Goal: Task Accomplishment & Management: Use online tool/utility

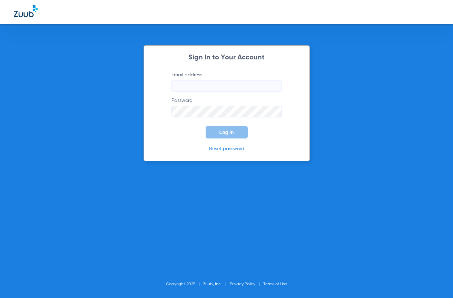
click at [212, 87] on input "Email address" at bounding box center [226, 86] width 110 height 12
click at [214, 88] on input "Email address" at bounding box center [226, 86] width 110 height 12
type input "M"
click at [189, 86] on input "[EMAIL_ADDRESS][DOMAIN_NAME]" at bounding box center [226, 86] width 110 height 12
type input "[EMAIL_ADDRESS][DOMAIN_NAME]"
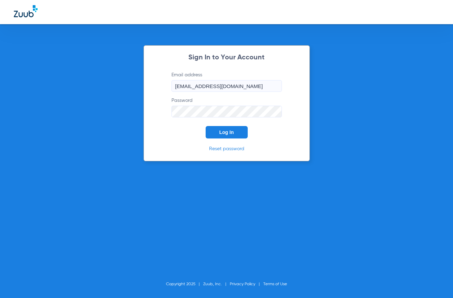
click at [221, 129] on button "Log In" at bounding box center [227, 132] width 42 height 12
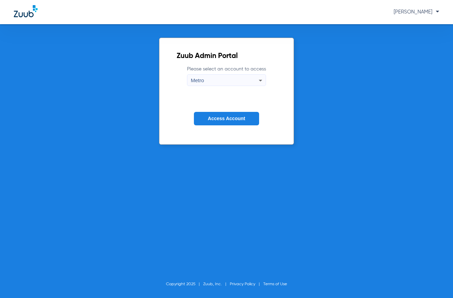
click at [230, 124] on button "Access Account" at bounding box center [226, 118] width 65 height 13
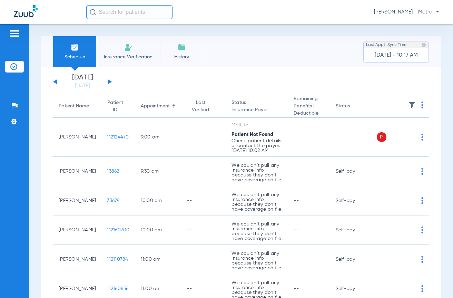
click at [162, 14] on input "text" at bounding box center [129, 12] width 86 height 14
click at [137, 49] on li "Insurance Verification" at bounding box center [128, 51] width 64 height 31
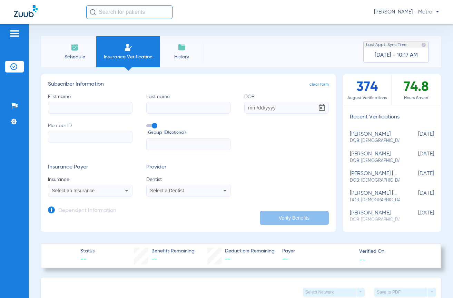
click at [73, 103] on input "First name" at bounding box center [90, 108] width 84 height 12
click at [99, 109] on input "First name" at bounding box center [90, 108] width 84 height 12
click at [117, 110] on input "First name Required" at bounding box center [90, 108] width 84 height 12
type input "wa"
type input "oo"
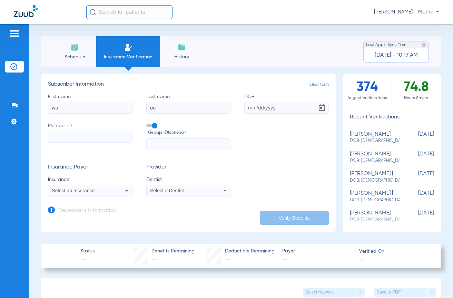
click at [247, 108] on input "DOB" at bounding box center [286, 108] width 84 height 12
click at [253, 105] on input "07192000" at bounding box center [286, 108] width 84 height 12
click at [251, 109] on input "07192000" at bounding box center [286, 108] width 84 height 12
drag, startPoint x: 257, startPoint y: 106, endPoint x: 261, endPoint y: 109, distance: 4.8
click at [258, 106] on input "07/192000" at bounding box center [286, 108] width 84 height 12
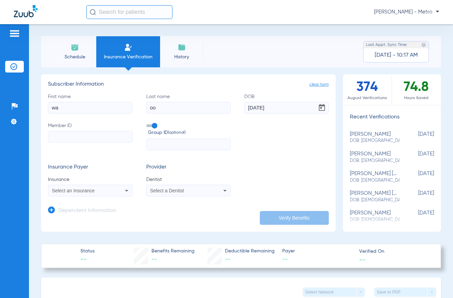
type input "[DATE]"
click at [79, 134] on input "Member ID" at bounding box center [90, 137] width 84 height 12
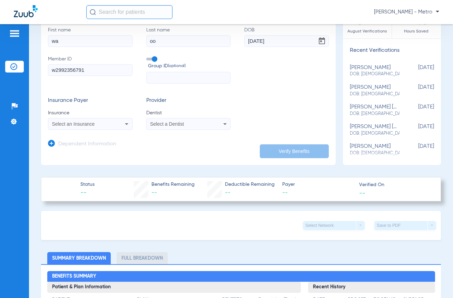
scroll to position [69, 0]
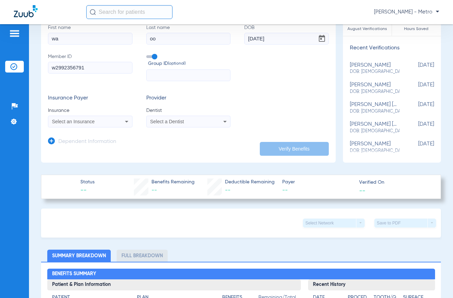
type input "w2992356791"
click at [106, 124] on div "Select an Insurance" at bounding box center [90, 121] width 84 height 8
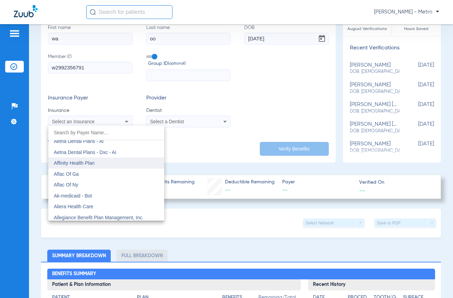
scroll to position [103, 0]
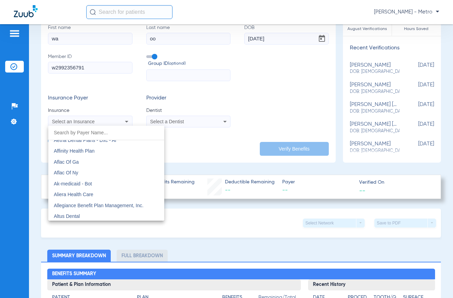
drag, startPoint x: 451, startPoint y: 90, endPoint x: 450, endPoint y: 82, distance: 8.3
click at [450, 82] on div at bounding box center [226, 149] width 453 height 298
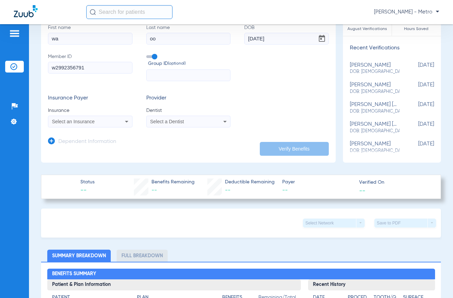
click at [108, 120] on div "Select an Insurance" at bounding box center [82, 121] width 61 height 5
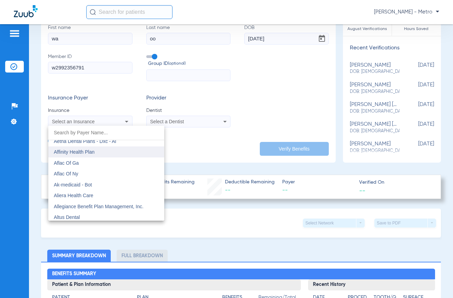
scroll to position [69, 0]
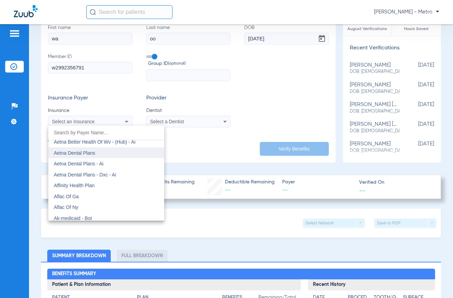
click at [116, 150] on mat-option "Aetna Dental Plans" at bounding box center [106, 152] width 116 height 11
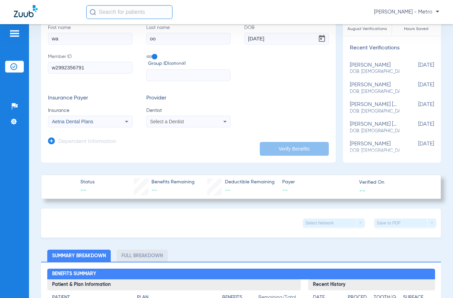
click at [221, 119] on icon at bounding box center [225, 121] width 8 height 8
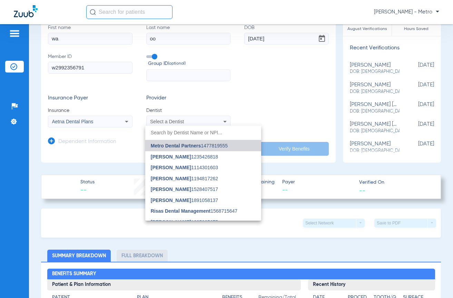
click at [212, 146] on span "Metro Dental Partners 1477819555" at bounding box center [189, 145] width 77 height 5
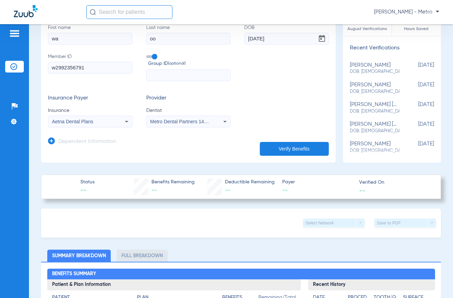
click at [273, 143] on button "Verify Benefits" at bounding box center [294, 149] width 69 height 14
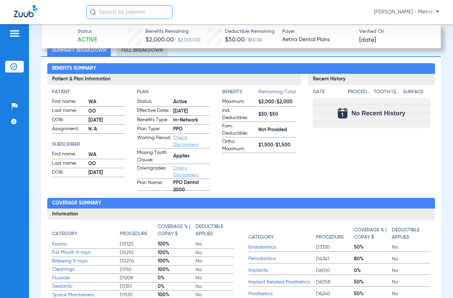
scroll to position [223, 0]
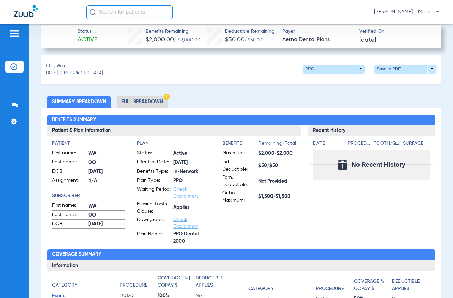
click at [145, 101] on li "Full Breakdown" at bounding box center [142, 102] width 51 height 12
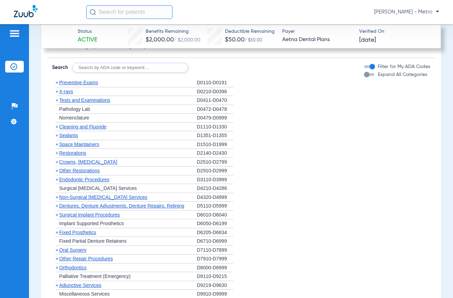
scroll to position [740, 0]
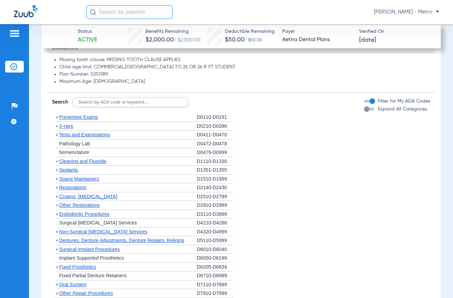
click at [94, 113] on div "+ Preventive Exams" at bounding box center [124, 117] width 145 height 9
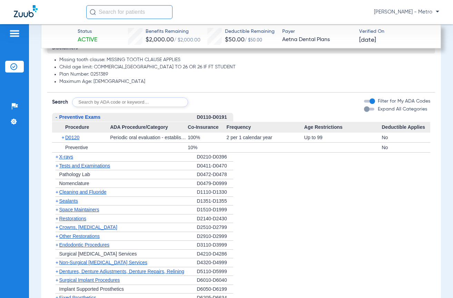
click at [90, 117] on span "Preventive Exams" at bounding box center [79, 117] width 41 height 6
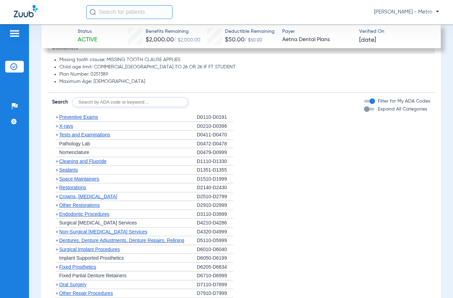
click at [90, 117] on span "Preventive Exams" at bounding box center [78, 117] width 39 height 6
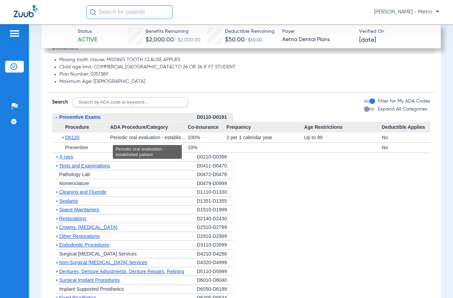
click at [110, 141] on div "Periodic oral evaluation - established patient" at bounding box center [149, 137] width 78 height 10
click at [68, 137] on span "D0120" at bounding box center [72, 137] width 14 height 6
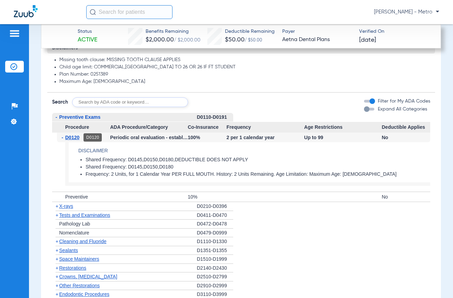
click at [77, 134] on span "D0120" at bounding box center [72, 137] width 14 height 6
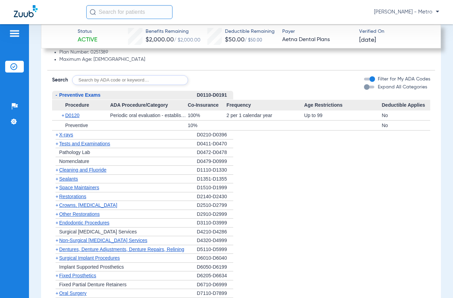
scroll to position [774, 0]
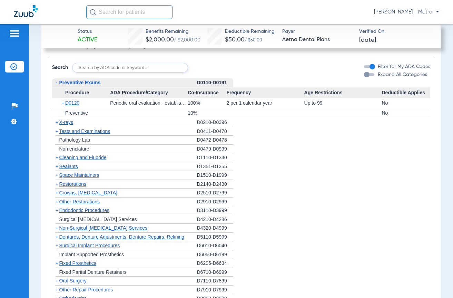
click at [115, 96] on span "ADA Procedure/Category" at bounding box center [149, 92] width 78 height 11
click at [147, 103] on div "Periodic oral evaluation - established patient" at bounding box center [149, 103] width 78 height 10
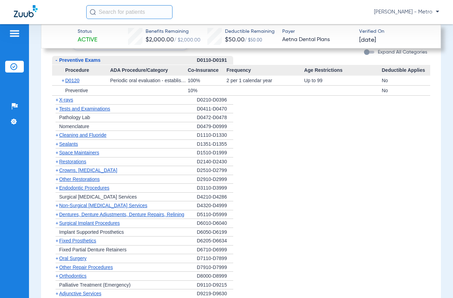
scroll to position [809, 0]
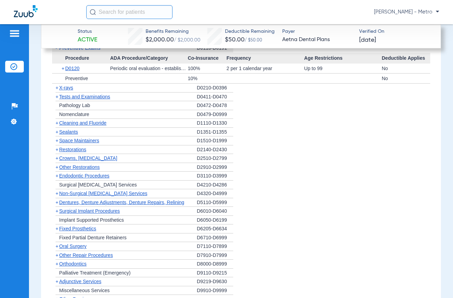
click at [72, 87] on span "X-rays" at bounding box center [66, 88] width 14 height 6
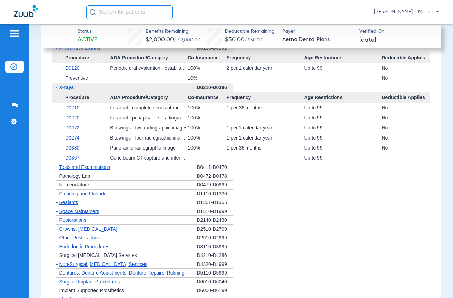
click at [99, 194] on span "Cleaning and Fluoride" at bounding box center [82, 194] width 47 height 6
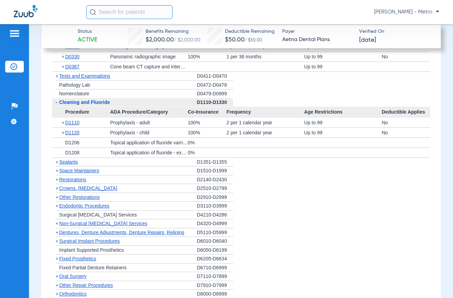
scroll to position [912, 0]
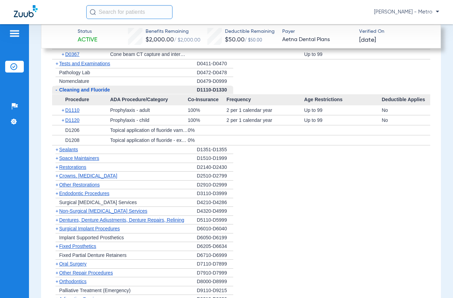
click at [67, 146] on div "+ Sealants" at bounding box center [124, 149] width 145 height 9
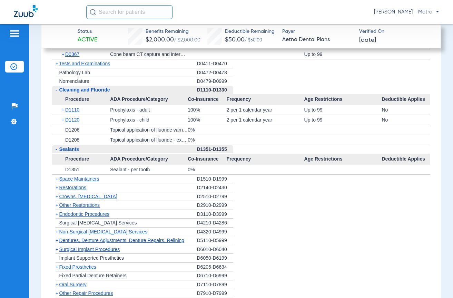
click at [69, 150] on span "Sealants" at bounding box center [69, 149] width 20 height 6
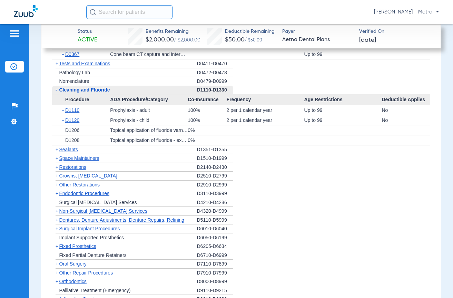
click at [68, 148] on span "Sealants" at bounding box center [68, 150] width 19 height 6
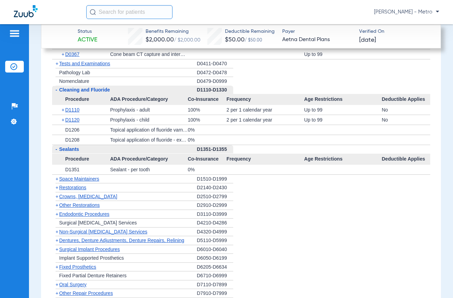
click at [175, 161] on span "ADA Procedure/Category" at bounding box center [149, 158] width 78 height 11
click at [61, 151] on span "Sealants" at bounding box center [69, 149] width 20 height 6
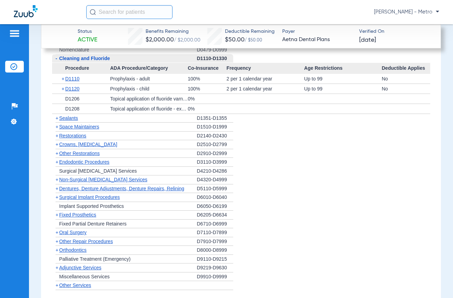
scroll to position [981, 0]
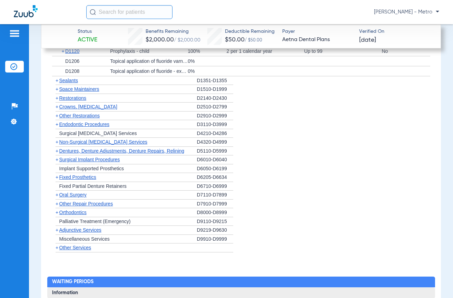
click at [89, 211] on div "+ Orthodontics" at bounding box center [124, 212] width 145 height 9
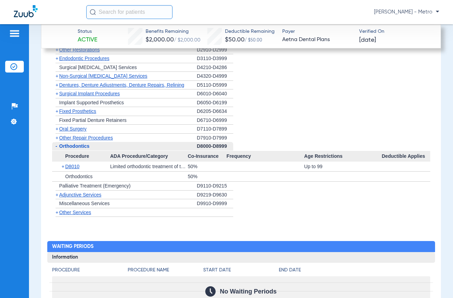
scroll to position [1050, 0]
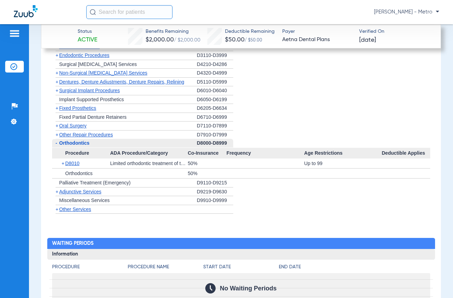
click at [75, 142] on span "Orthodontics" at bounding box center [74, 143] width 30 height 6
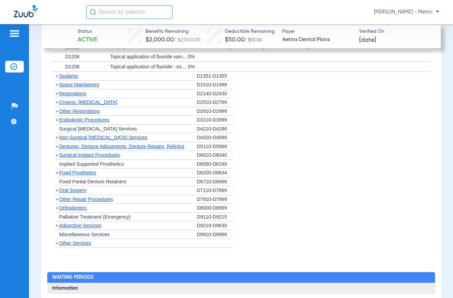
scroll to position [981, 0]
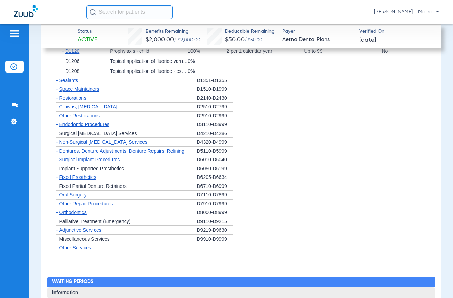
click at [89, 158] on span "Surgical Implant Procedures" at bounding box center [89, 160] width 61 height 6
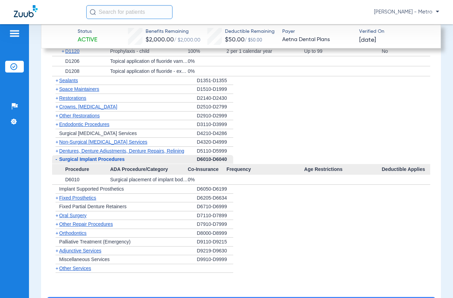
click at [88, 162] on div "- Surgical Implant Procedures" at bounding box center [124, 159] width 145 height 9
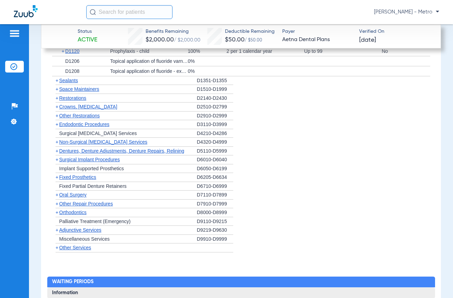
scroll to position [947, 0]
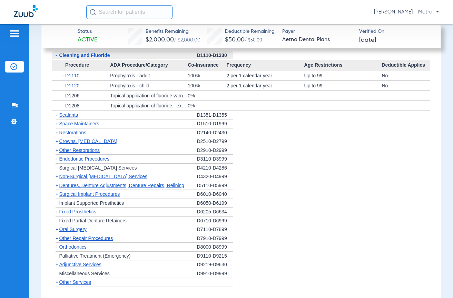
click at [92, 175] on span "Non-Surgical [MEDICAL_DATA] Services" at bounding box center [103, 176] width 88 height 6
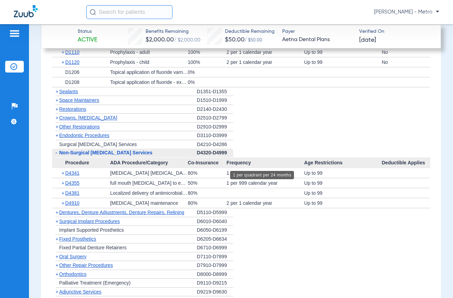
scroll to position [981, 0]
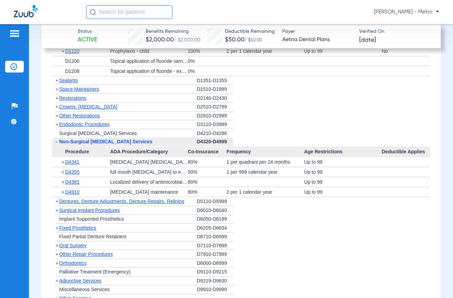
click at [73, 146] on span "Procedure" at bounding box center [81, 151] width 58 height 11
click at [58, 140] on span "-" at bounding box center [55, 141] width 7 height 9
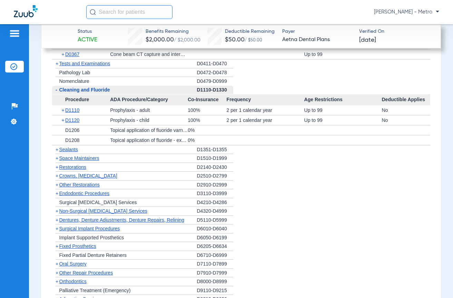
scroll to position [843, 0]
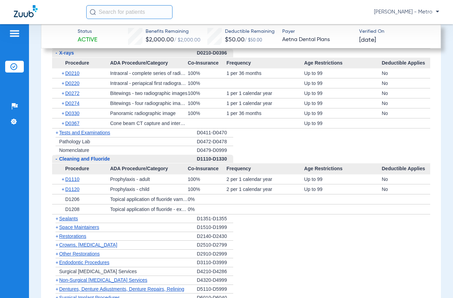
drag, startPoint x: 79, startPoint y: 236, endPoint x: 224, endPoint y: 227, distance: 145.7
click at [79, 236] on span "Restorations" at bounding box center [72, 236] width 27 height 6
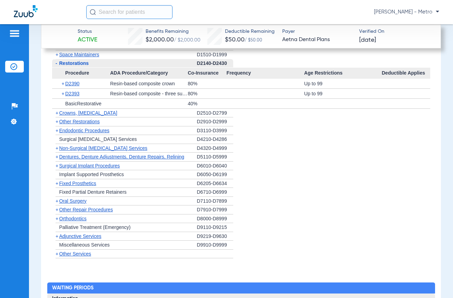
scroll to position [1050, 0]
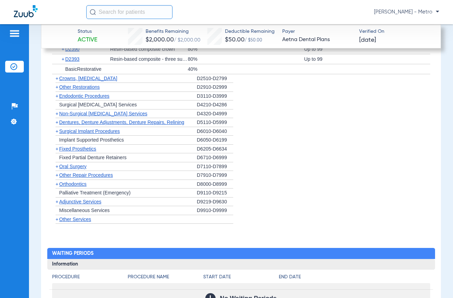
click at [84, 220] on span "Other Services" at bounding box center [75, 219] width 32 height 6
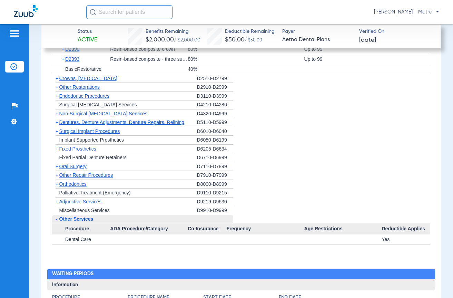
click at [80, 221] on span "Other Services" at bounding box center [76, 219] width 34 height 6
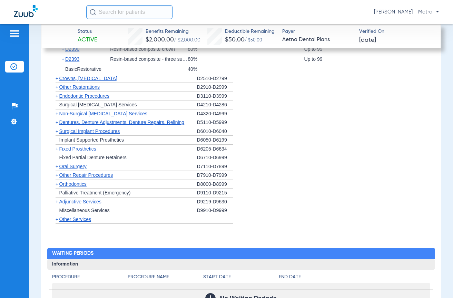
click at [111, 78] on span "Crowns, [MEDICAL_DATA]" at bounding box center [88, 79] width 58 height 6
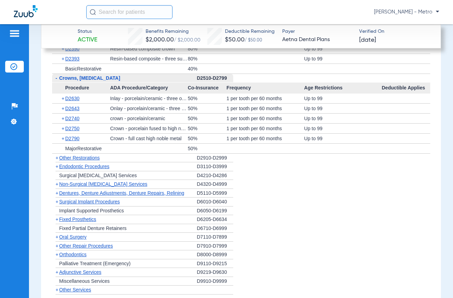
click at [96, 79] on span "Crowns, [MEDICAL_DATA]" at bounding box center [89, 78] width 61 height 6
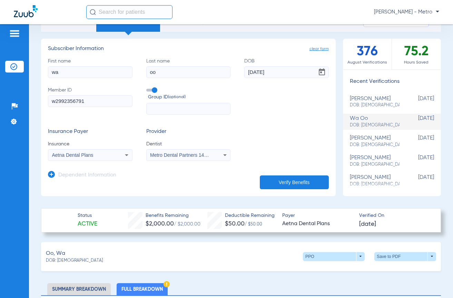
scroll to position [0, 0]
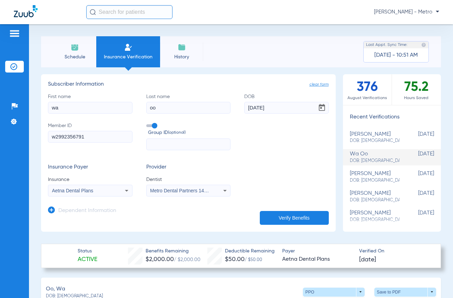
click at [253, 49] on div "Schedule Insurance Verification History Last Appt. Sync Time: [DATE] - 10:51 AM" at bounding box center [241, 51] width 400 height 31
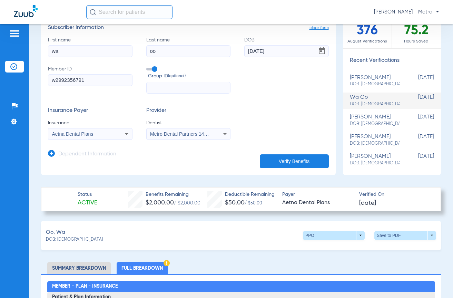
scroll to position [103, 0]
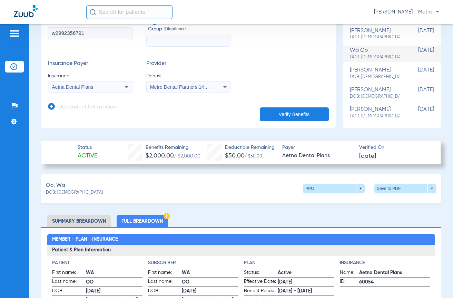
drag, startPoint x: 188, startPoint y: 108, endPoint x: 232, endPoint y: 266, distance: 164.7
click at [188, 108] on app-dependent-form "Dependent Information" at bounding box center [188, 104] width 281 height 23
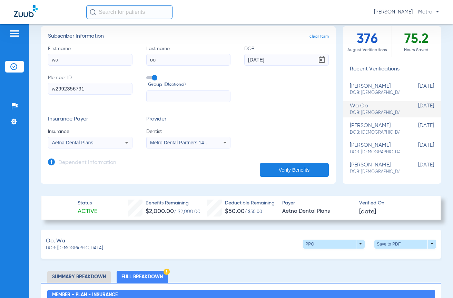
scroll to position [0, 0]
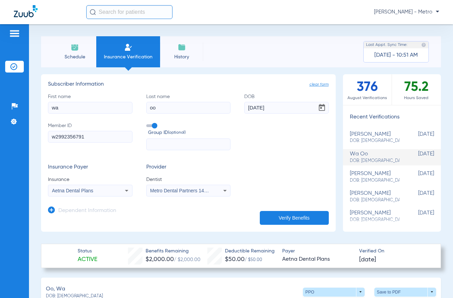
click at [290, 42] on div "Schedule Insurance Verification History Last Appt. Sync Time: [DATE] - 10:51 AM" at bounding box center [241, 51] width 400 height 31
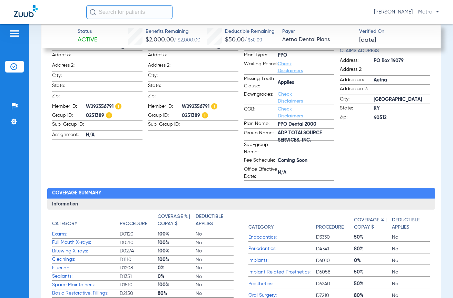
scroll to position [379, 0]
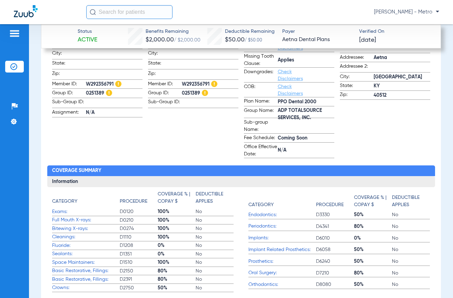
drag, startPoint x: 278, startPoint y: 116, endPoint x: 273, endPoint y: 114, distance: 5.3
click at [271, 114] on label "Group Name: ADP TOTALSOURCE SERVICES, INC." at bounding box center [289, 112] width 90 height 11
copy label "ADP TOTALSOURCE SERVICES, INC."
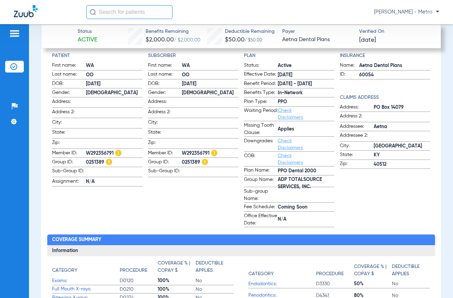
click at [314, 183] on span "ADP TOTALSOURCE SERVICES, INC." at bounding box center [306, 182] width 57 height 7
click at [4, 211] on div "Patients Insurance Verification Setup Help Center Settings" at bounding box center [14, 173] width 29 height 298
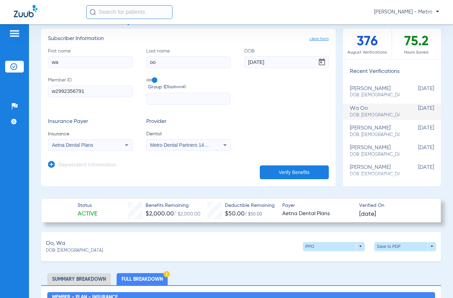
scroll to position [0, 0]
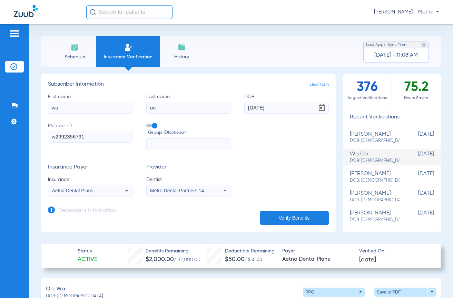
click at [142, 11] on input "text" at bounding box center [129, 12] width 86 height 14
click at [137, 58] on span "Insurance Verification" at bounding box center [127, 56] width 53 height 7
click at [64, 54] on span "Schedule" at bounding box center [74, 56] width 33 height 7
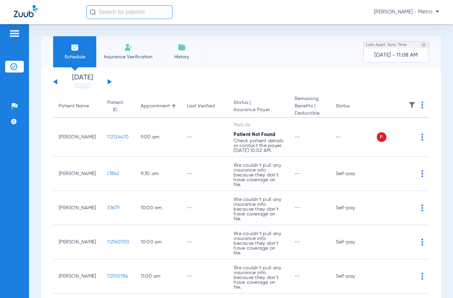
click at [125, 48] on img at bounding box center [128, 47] width 8 height 8
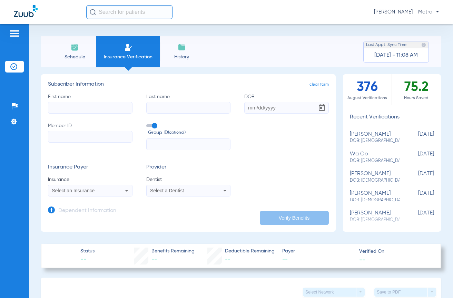
click at [94, 104] on input "First name" at bounding box center [90, 108] width 84 height 12
type input "[PERSON_NAME]"
drag, startPoint x: 251, startPoint y: 105, endPoint x: 256, endPoint y: 105, distance: 5.5
click at [252, 105] on input "09101965" at bounding box center [286, 108] width 84 height 12
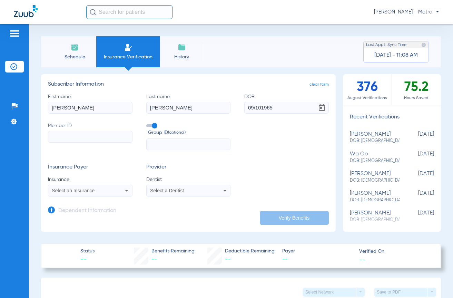
click at [258, 107] on input "09/101965" at bounding box center [286, 108] width 84 height 12
type input "[DATE]"
click at [69, 134] on input "Member ID" at bounding box center [90, 137] width 84 height 12
type input "EFWSC0710433"
drag, startPoint x: 88, startPoint y: 185, endPoint x: 91, endPoint y: 193, distance: 8.6
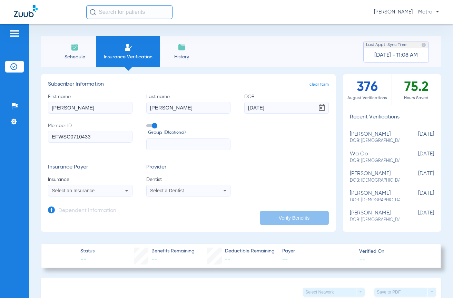
click at [89, 185] on mat-select "Select an Insurance" at bounding box center [90, 190] width 84 height 12
click at [90, 193] on div "Select an Insurance" at bounding box center [90, 190] width 84 height 8
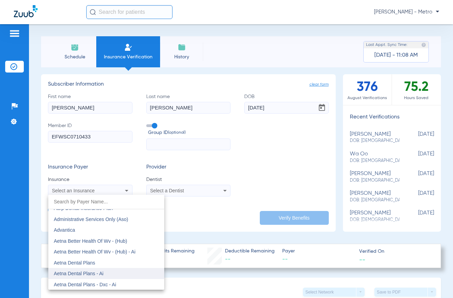
scroll to position [69, 0]
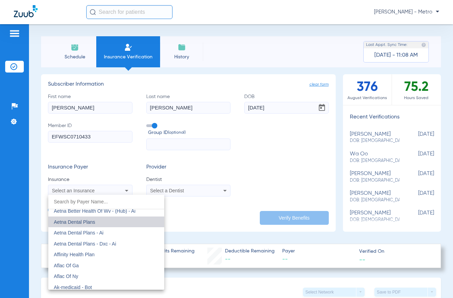
click at [111, 219] on mat-option "Aetna Dental Plans" at bounding box center [106, 221] width 116 height 11
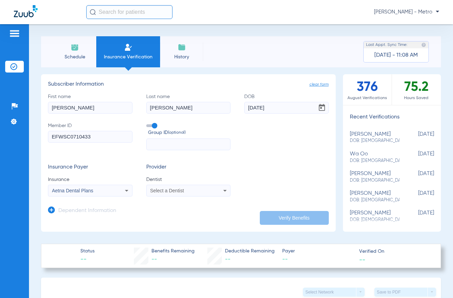
click at [181, 193] on div "Select a Dentist" at bounding box center [189, 190] width 84 height 8
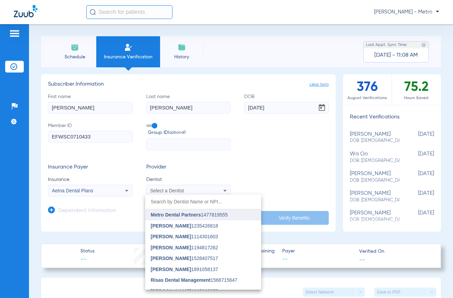
click at [193, 212] on span "Metro Dental Partners" at bounding box center [176, 215] width 50 height 6
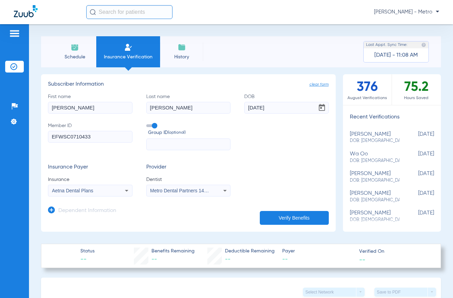
drag, startPoint x: 298, startPoint y: 218, endPoint x: 309, endPoint y: 224, distance: 12.8
click at [298, 218] on button "Verify Benefits" at bounding box center [294, 218] width 69 height 14
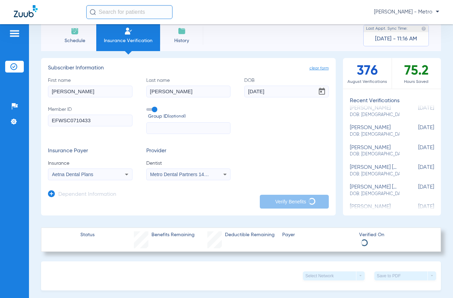
scroll to position [0, 0]
